Goal: Information Seeking & Learning: Learn about a topic

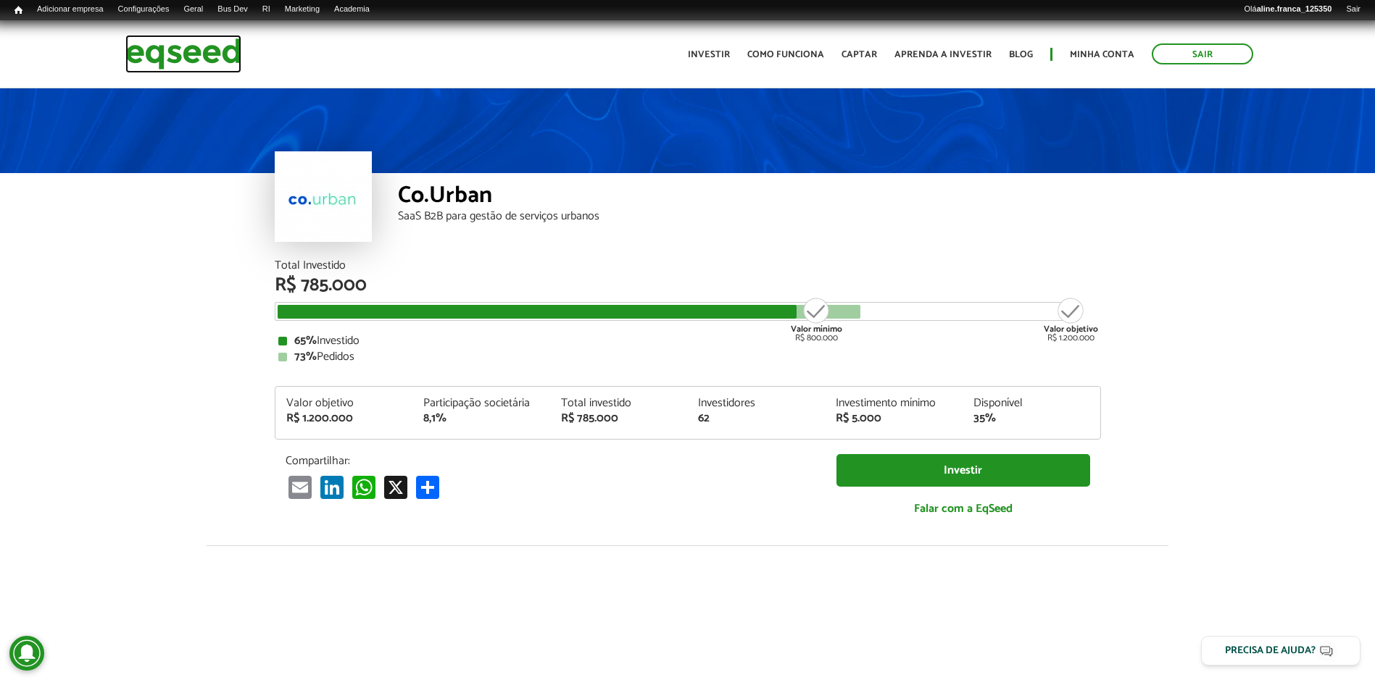
click at [175, 53] on img at bounding box center [183, 54] width 116 height 38
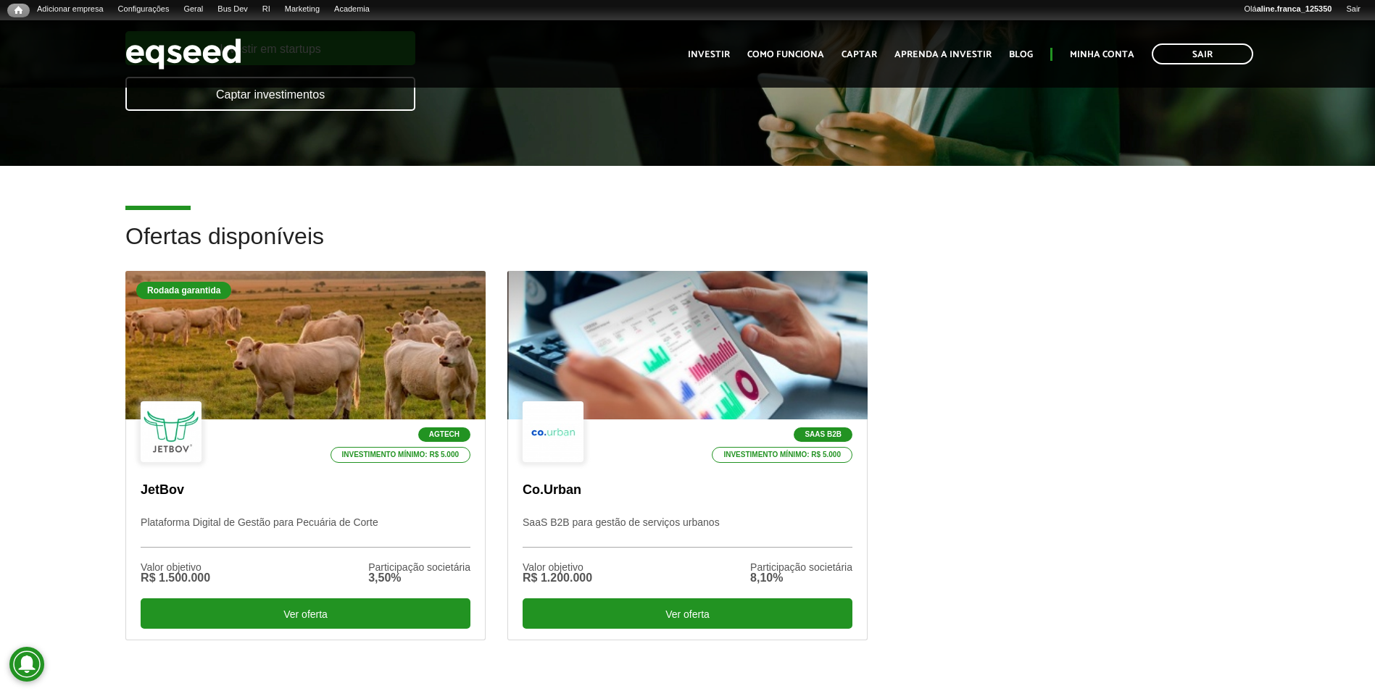
scroll to position [290, 0]
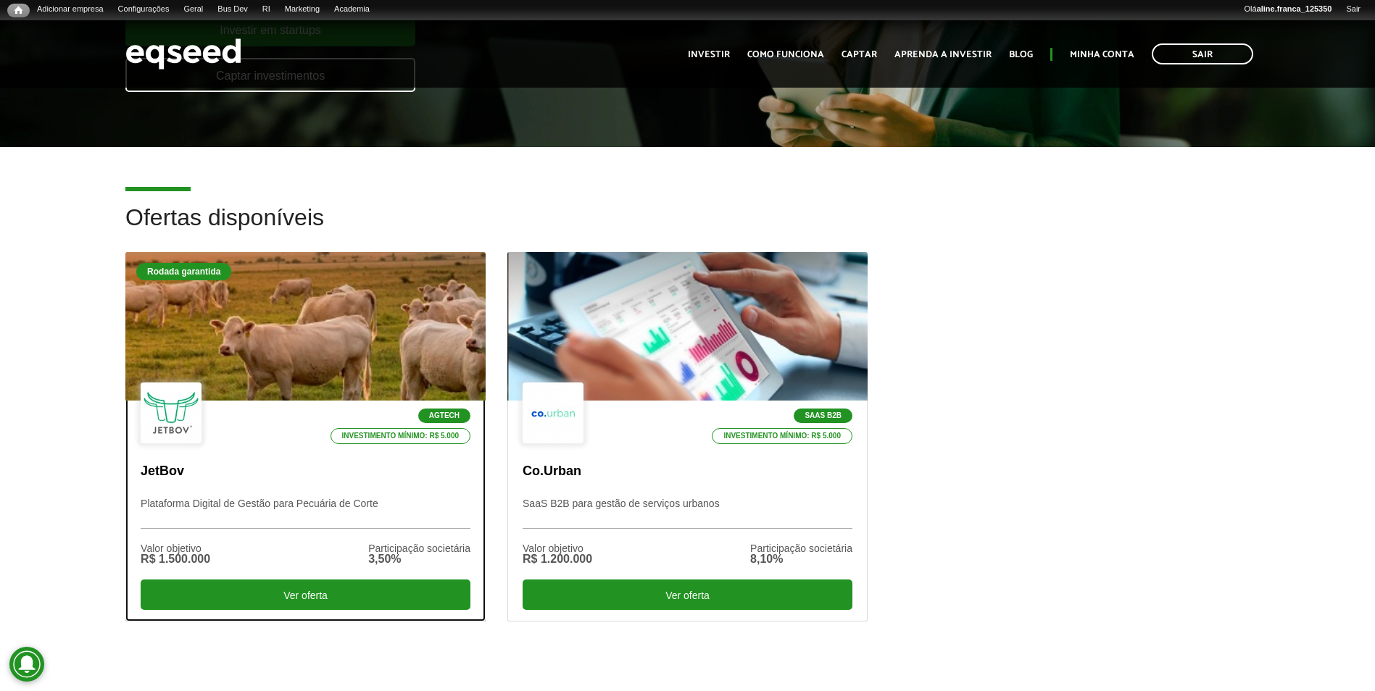
click at [314, 325] on div at bounding box center [305, 327] width 432 height 178
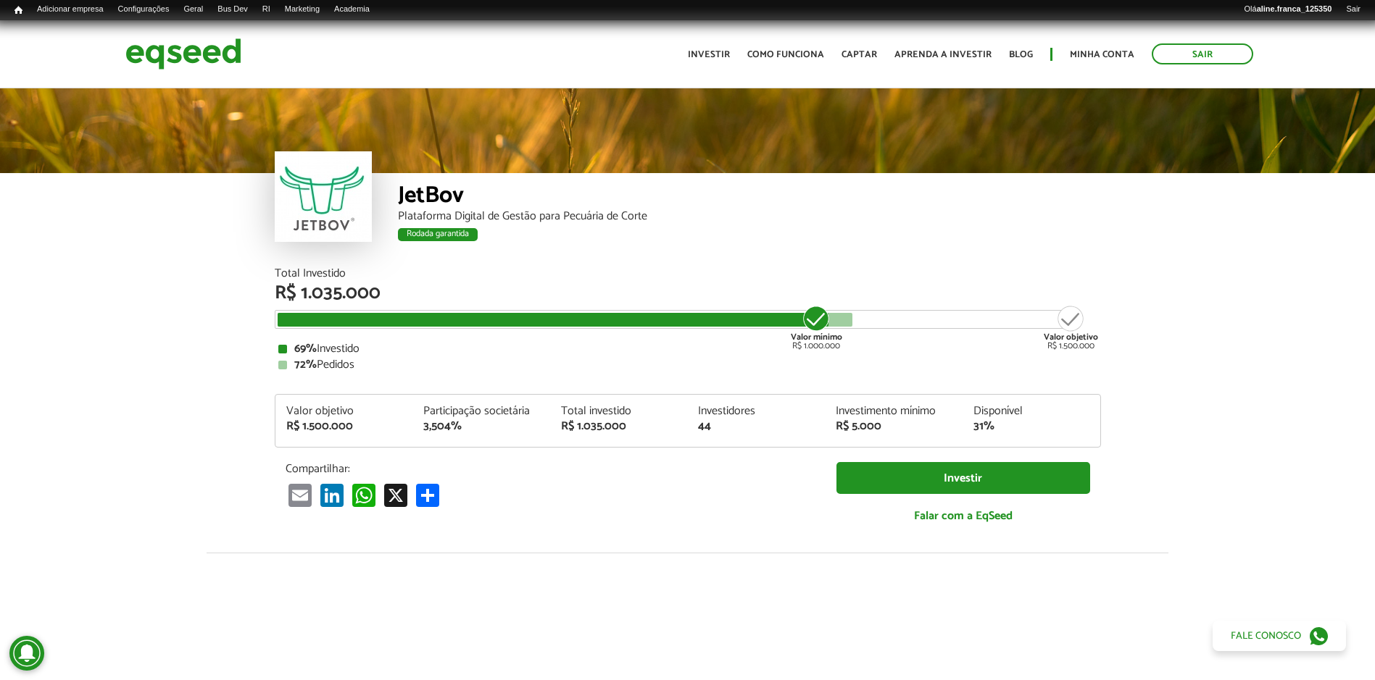
scroll to position [1660, 0]
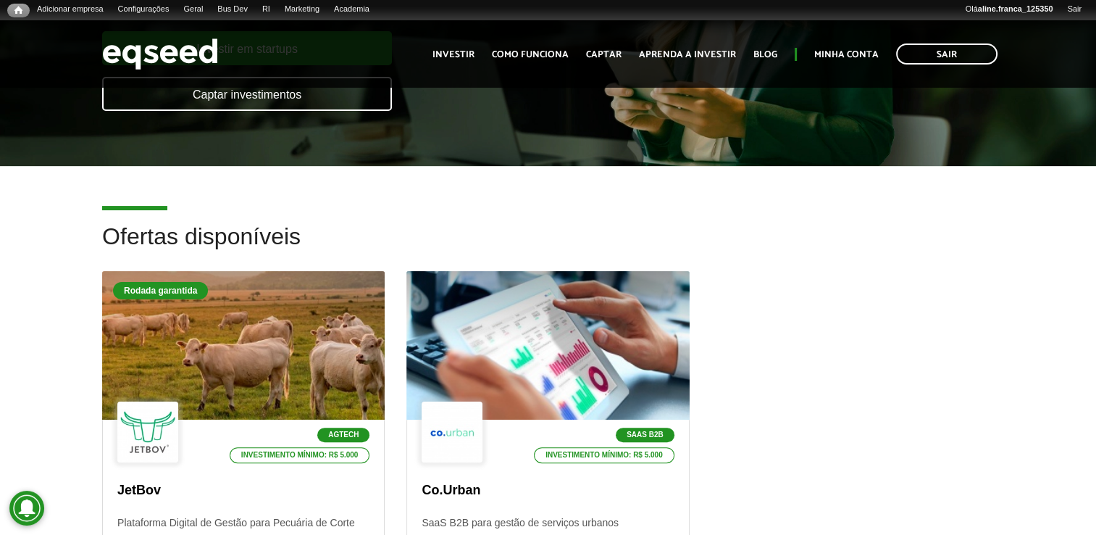
scroll to position [232, 0]
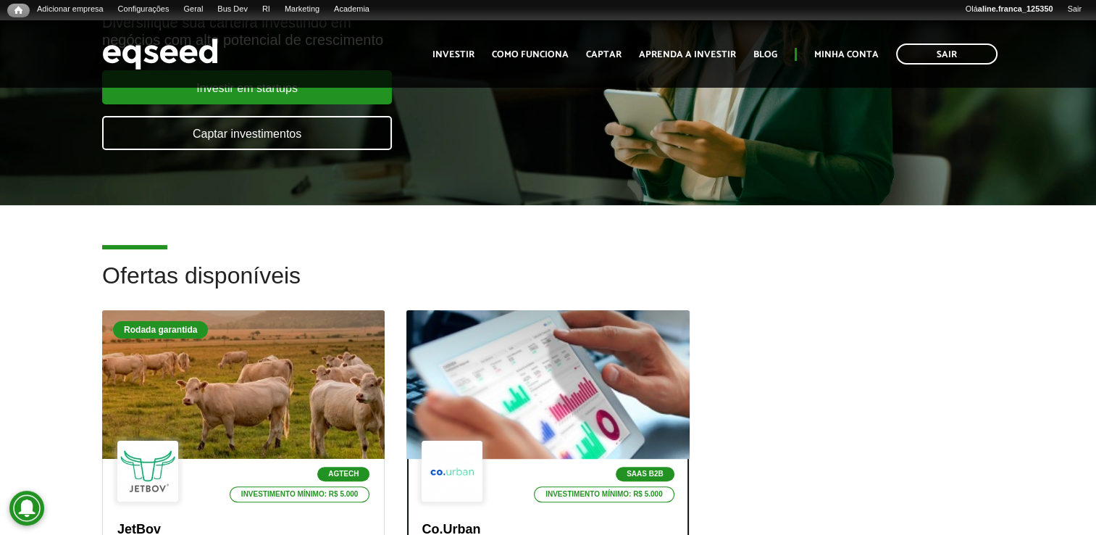
click at [532, 368] on div at bounding box center [547, 385] width 339 height 178
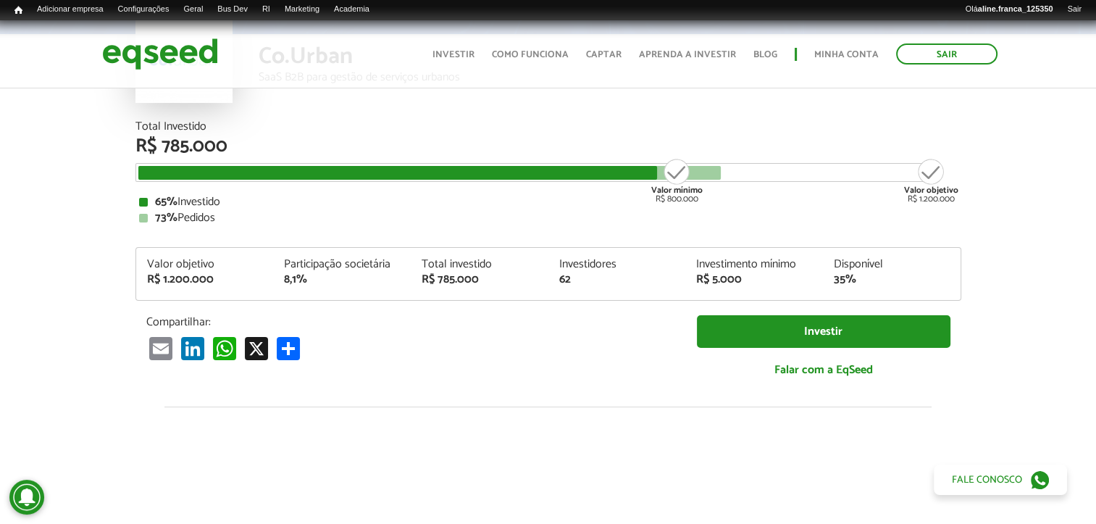
scroll to position [145, 0]
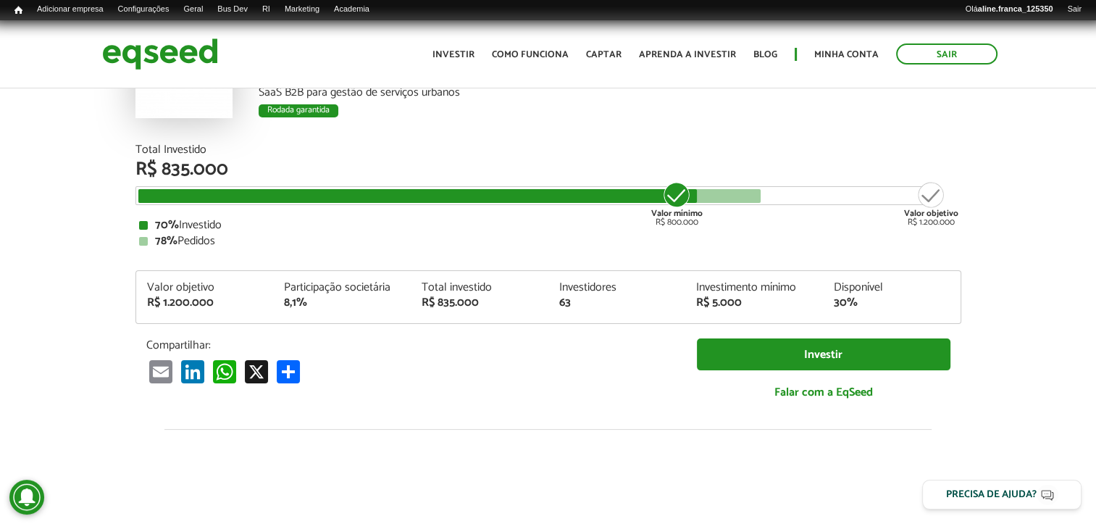
scroll to position [145, 0]
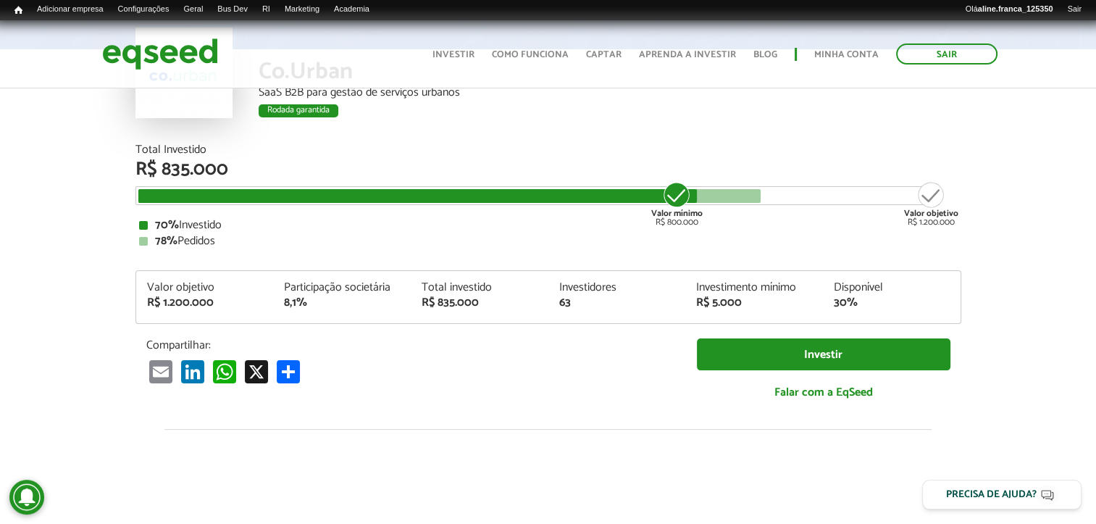
scroll to position [145, 0]
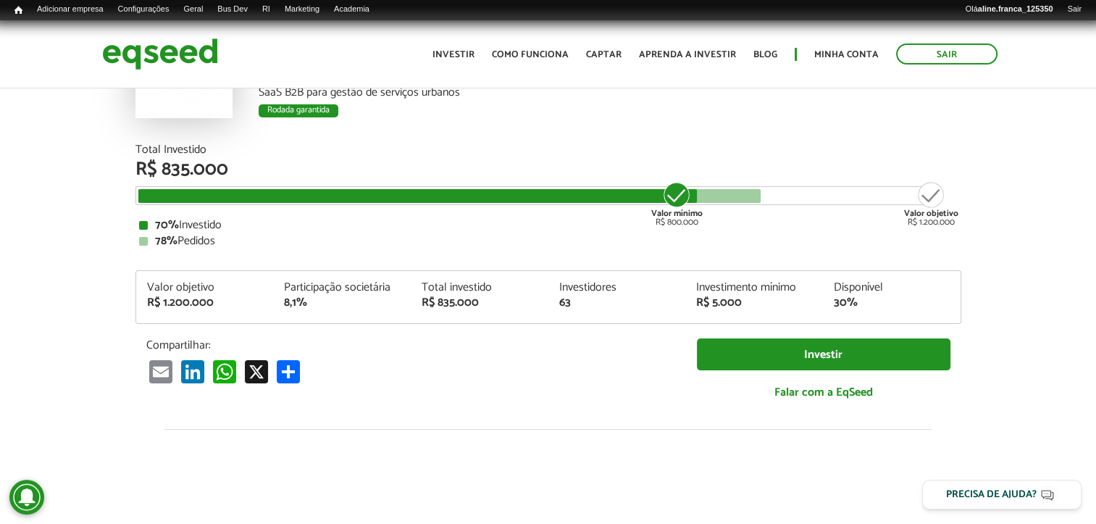
scroll to position [145, 0]
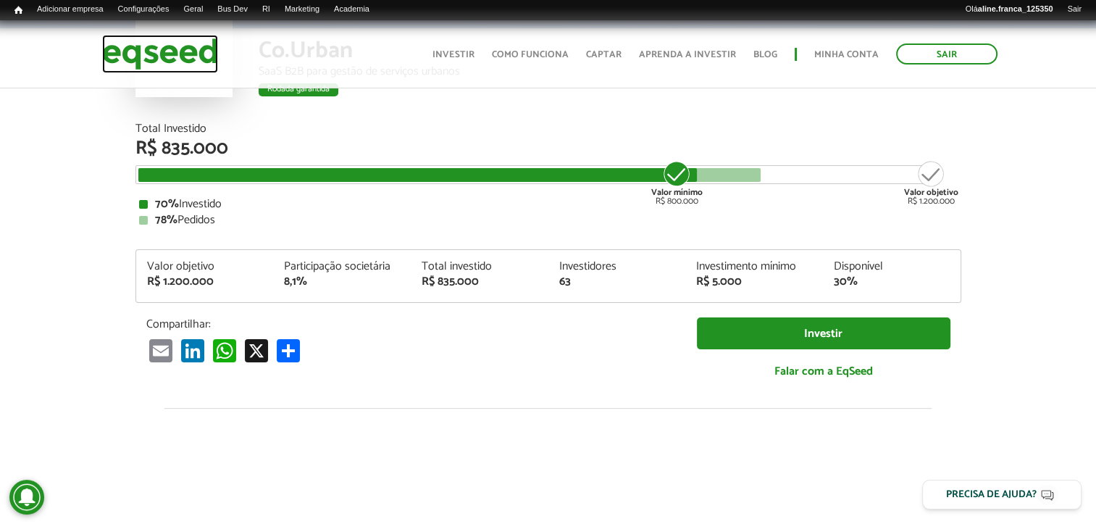
click at [134, 55] on img at bounding box center [160, 54] width 116 height 38
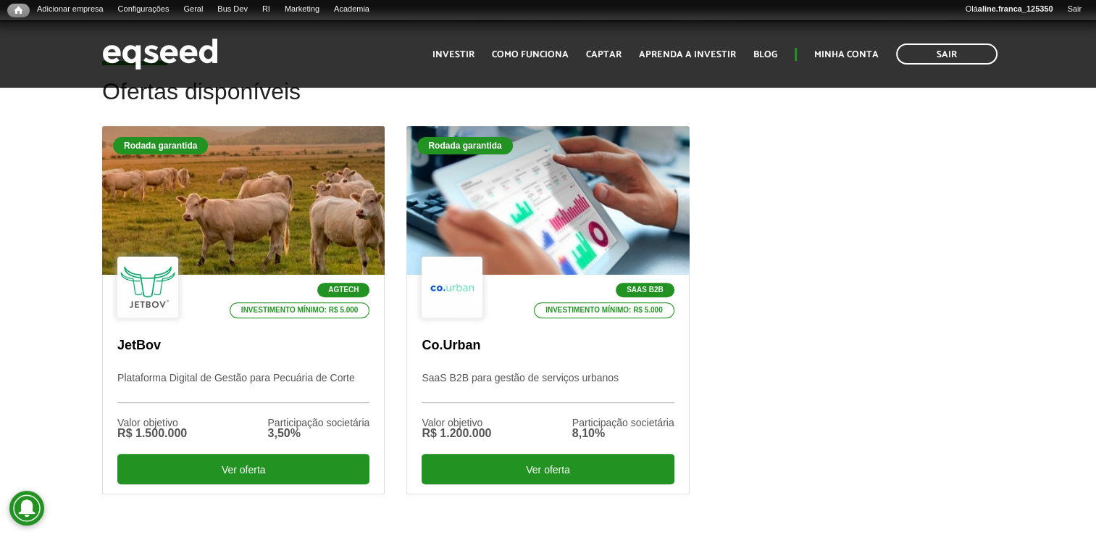
scroll to position [435, 0]
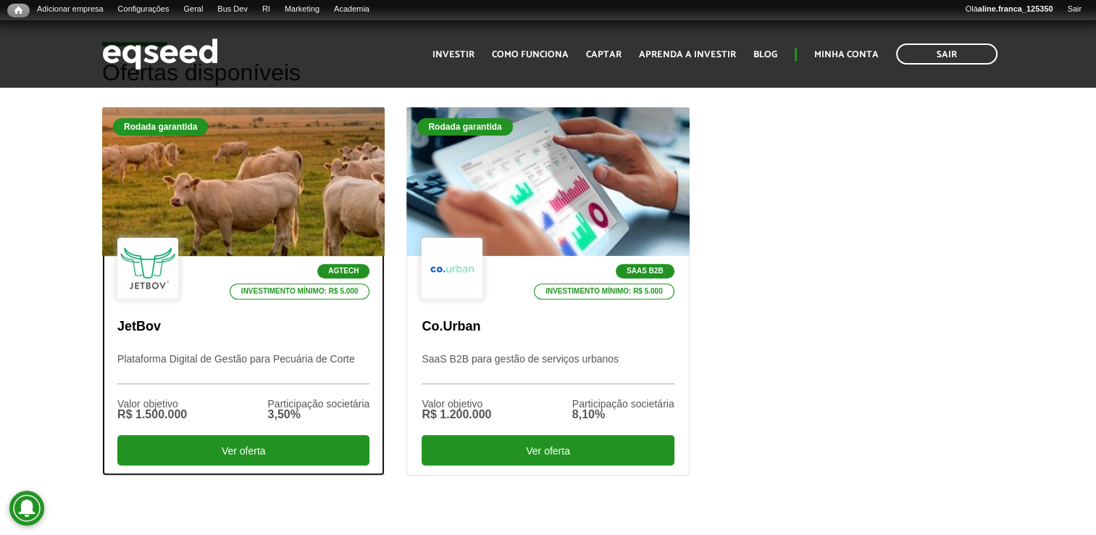
click at [268, 196] on div at bounding box center [243, 182] width 339 height 178
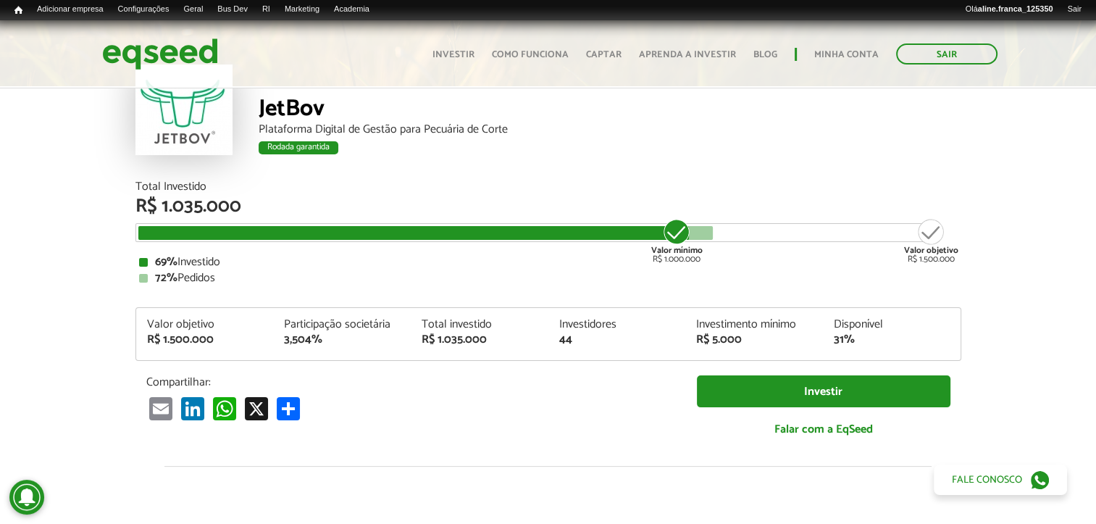
scroll to position [75, 0]
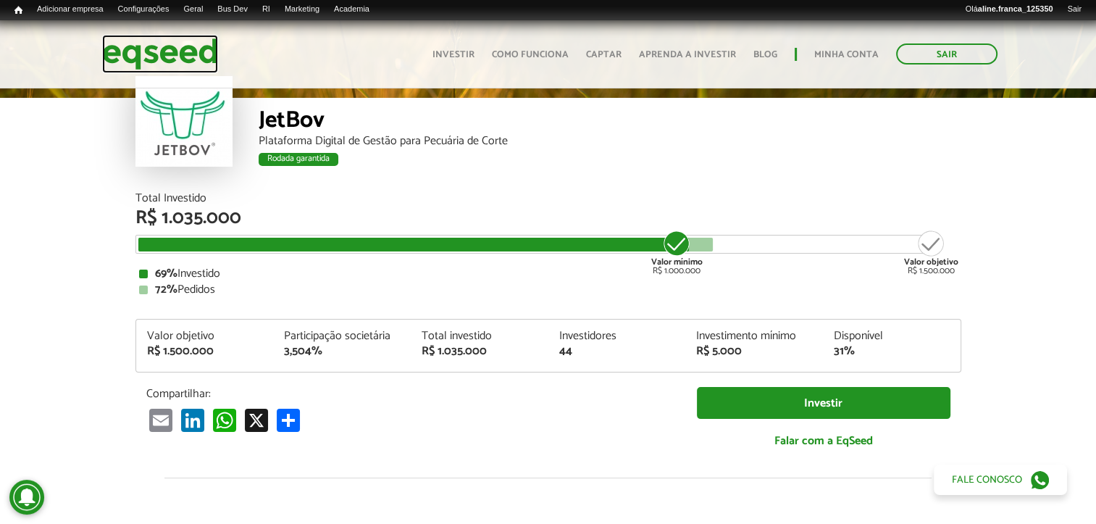
click at [108, 54] on img at bounding box center [160, 54] width 116 height 38
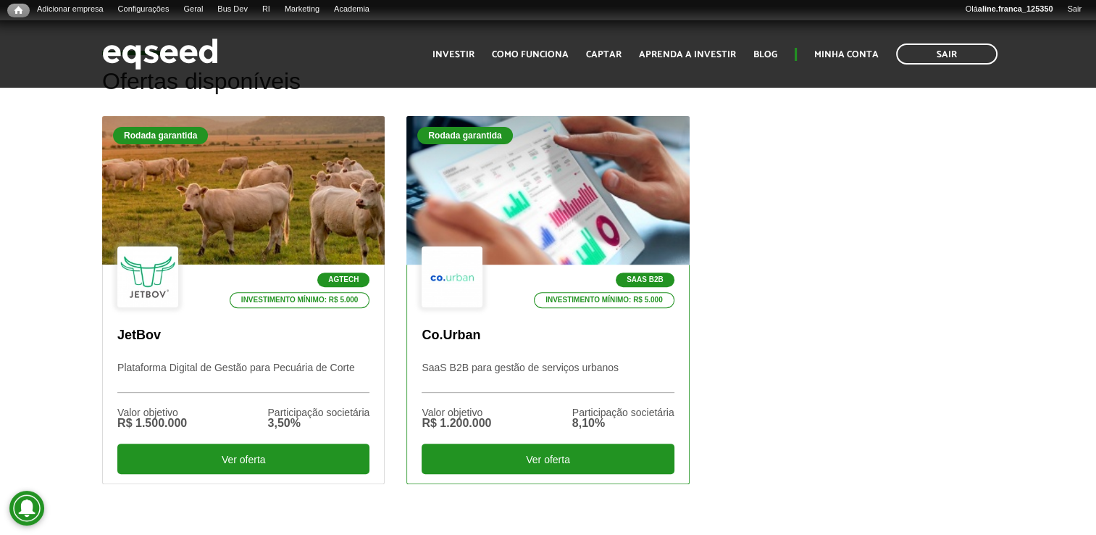
scroll to position [435, 0]
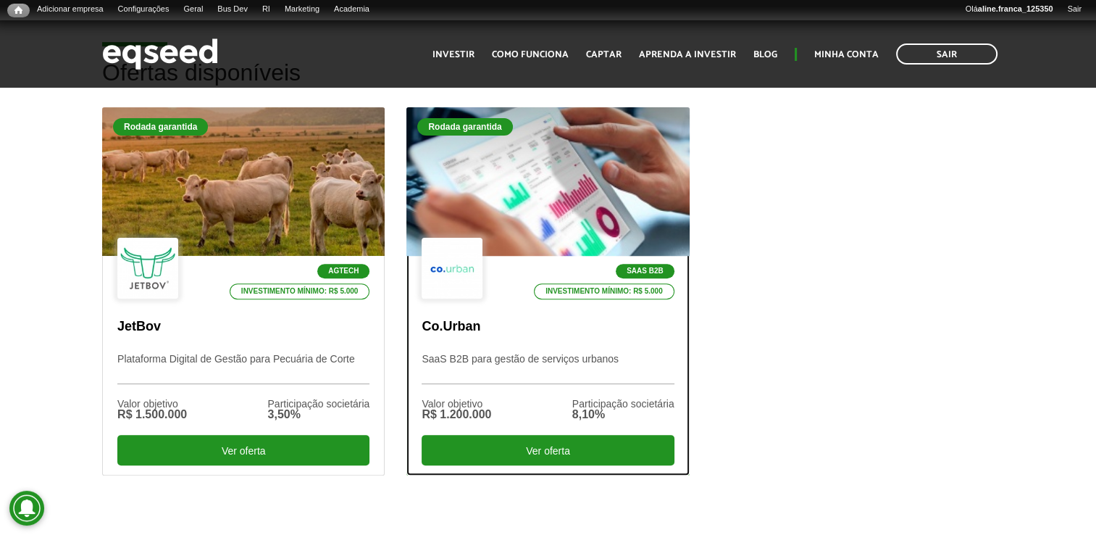
click at [499, 196] on div at bounding box center [547, 182] width 339 height 178
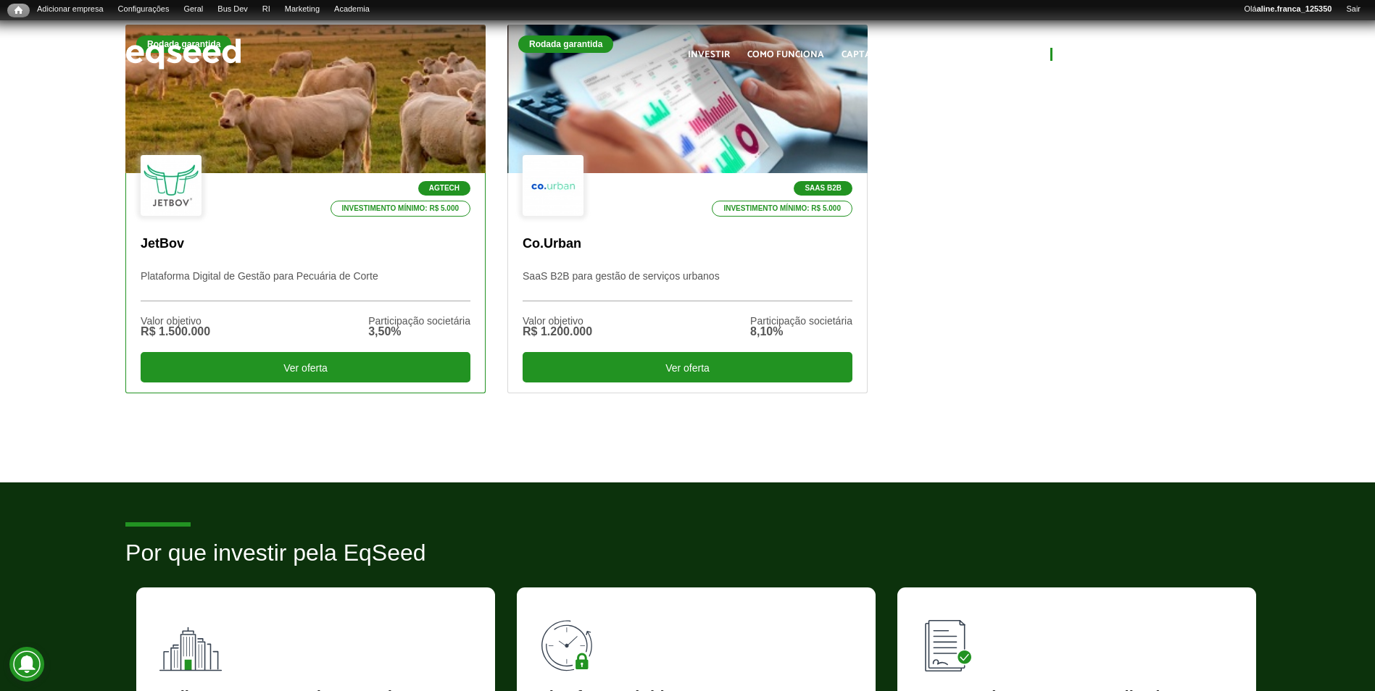
scroll to position [543, 0]
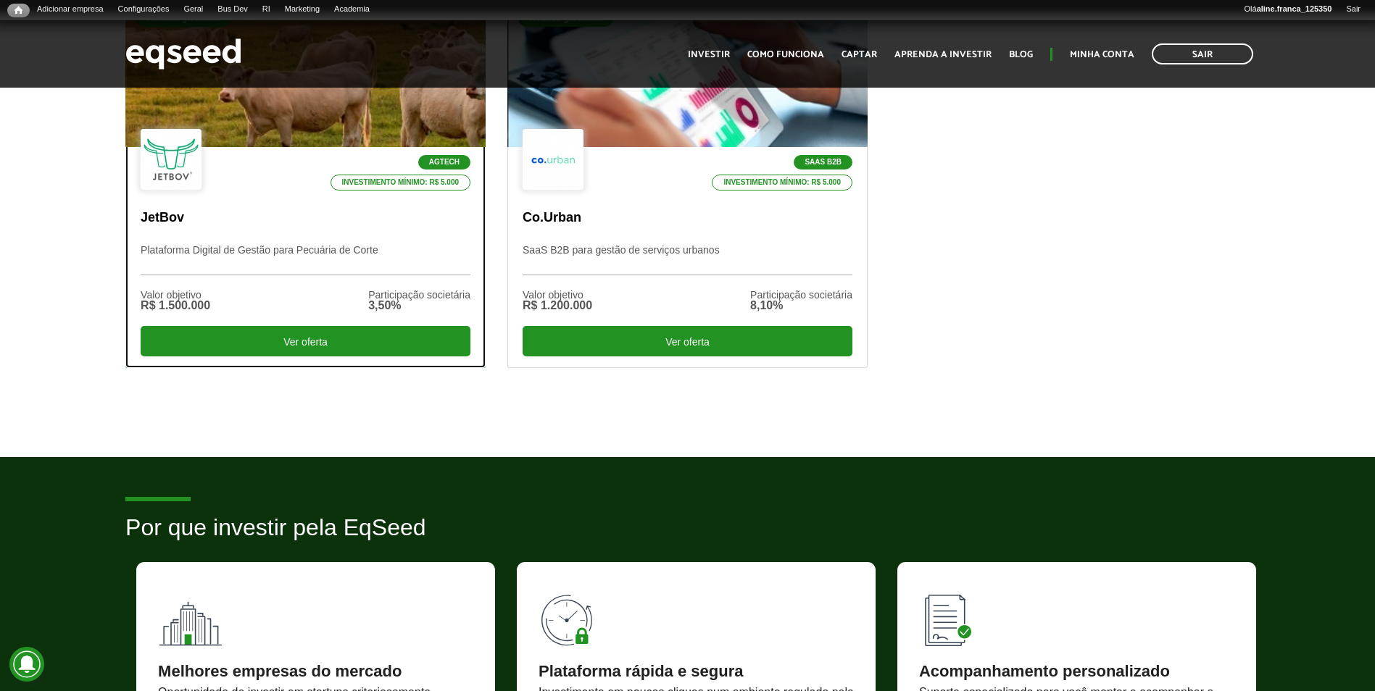
click at [233, 113] on div at bounding box center [305, 73] width 432 height 178
